Goal: Find specific page/section: Find specific page/section

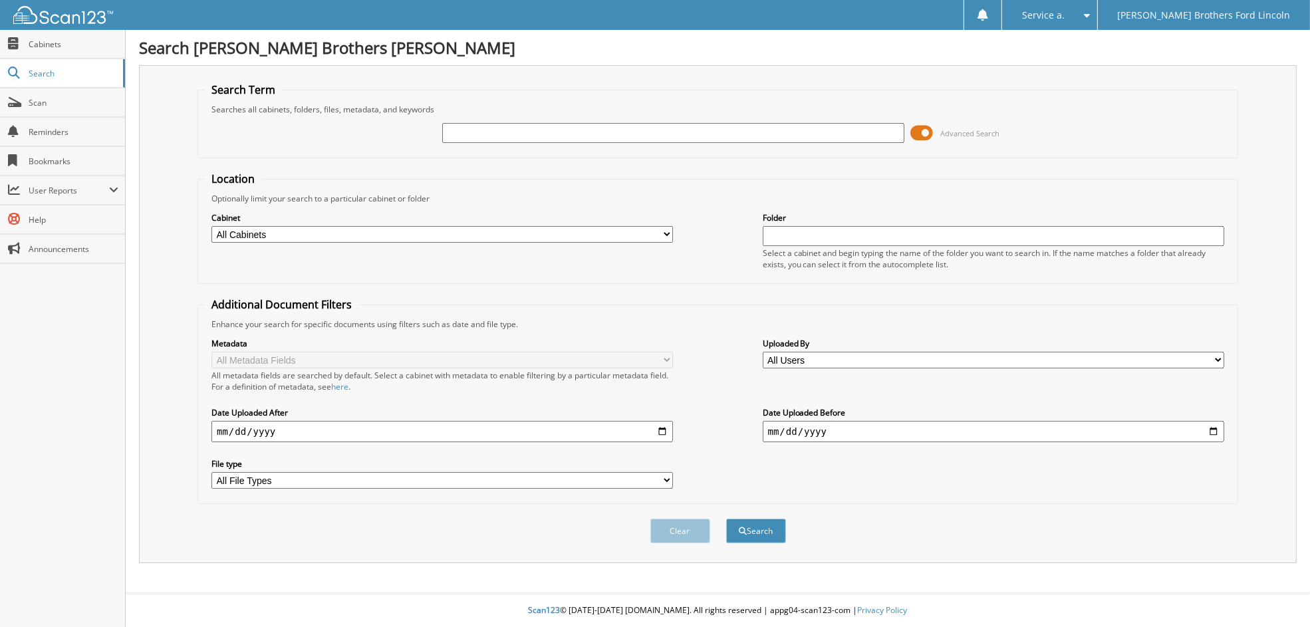
click at [459, 132] on input "text" at bounding box center [673, 133] width 462 height 20
type input "2562444"
click at [754, 525] on button "Search" at bounding box center [756, 531] width 60 height 25
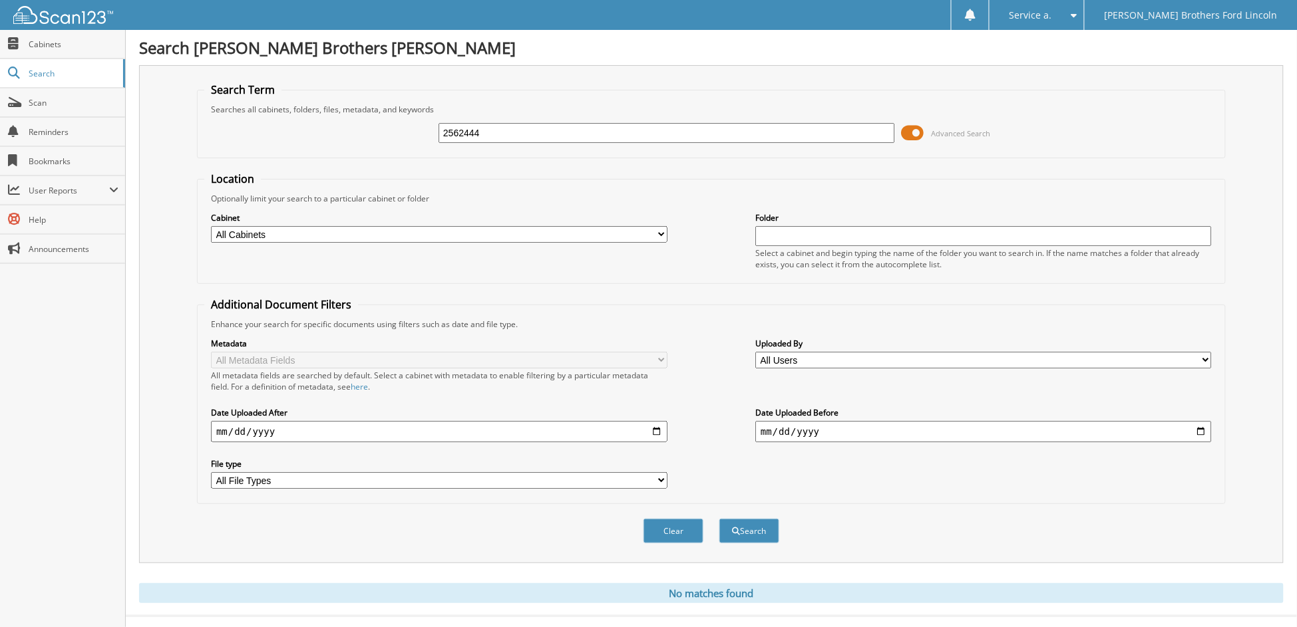
click at [259, 229] on select "All Cabinets AUTOMATE REPAIR ORDERS CDK SERVICE RO JBF_S PARTS INVOICES RENTAL …" at bounding box center [439, 234] width 456 height 17
click at [64, 100] on span "Scan" at bounding box center [74, 102] width 90 height 11
